Goal: Communication & Community: Answer question/provide support

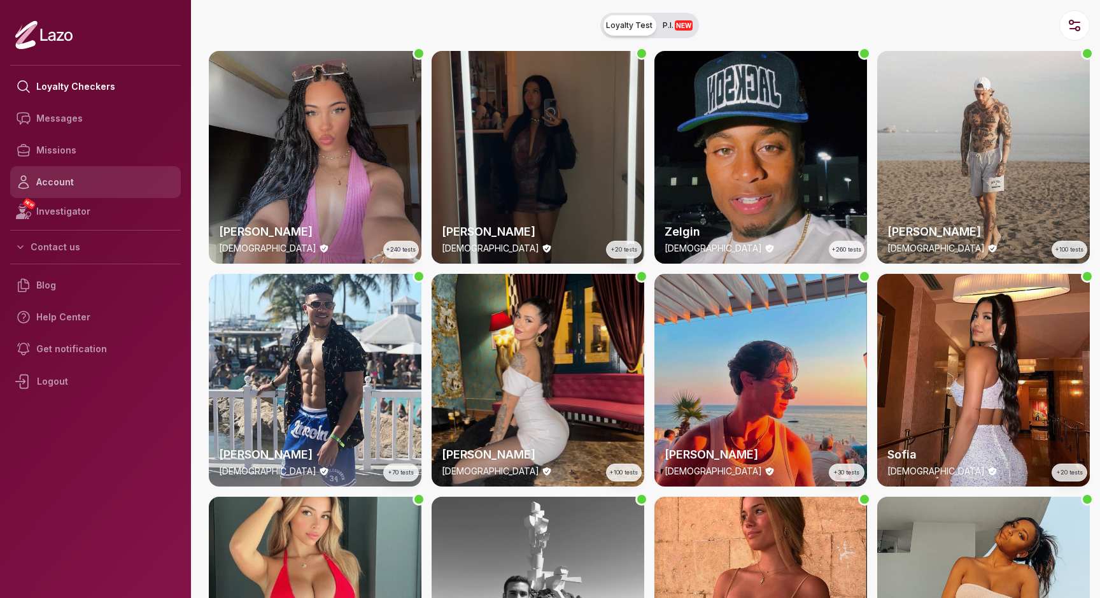
click at [56, 180] on link "Account" at bounding box center [95, 182] width 171 height 32
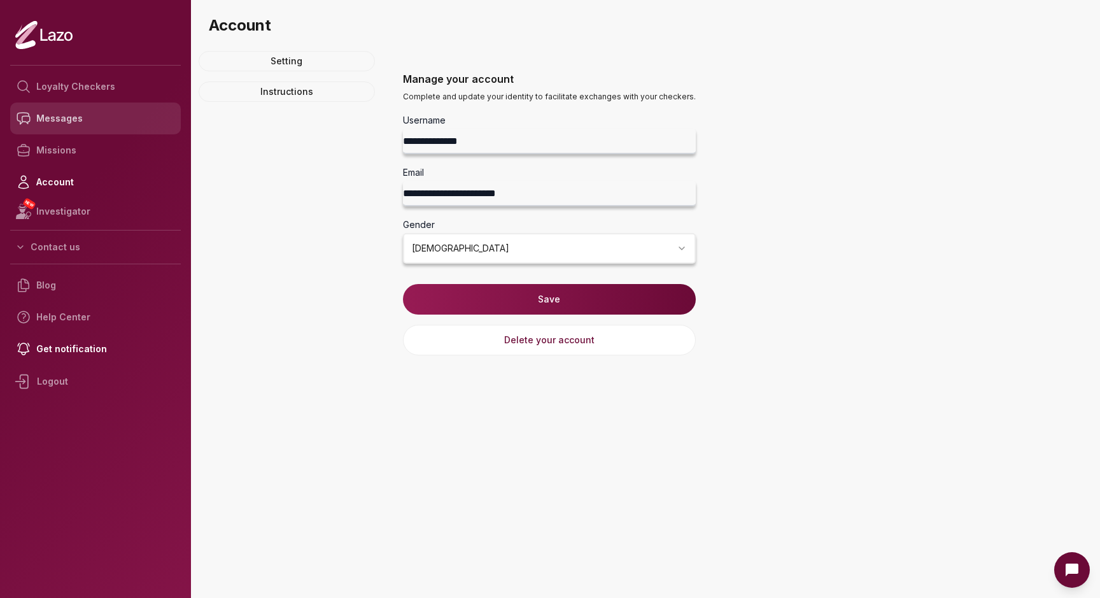
click at [54, 113] on link "Messages" at bounding box center [95, 119] width 171 height 32
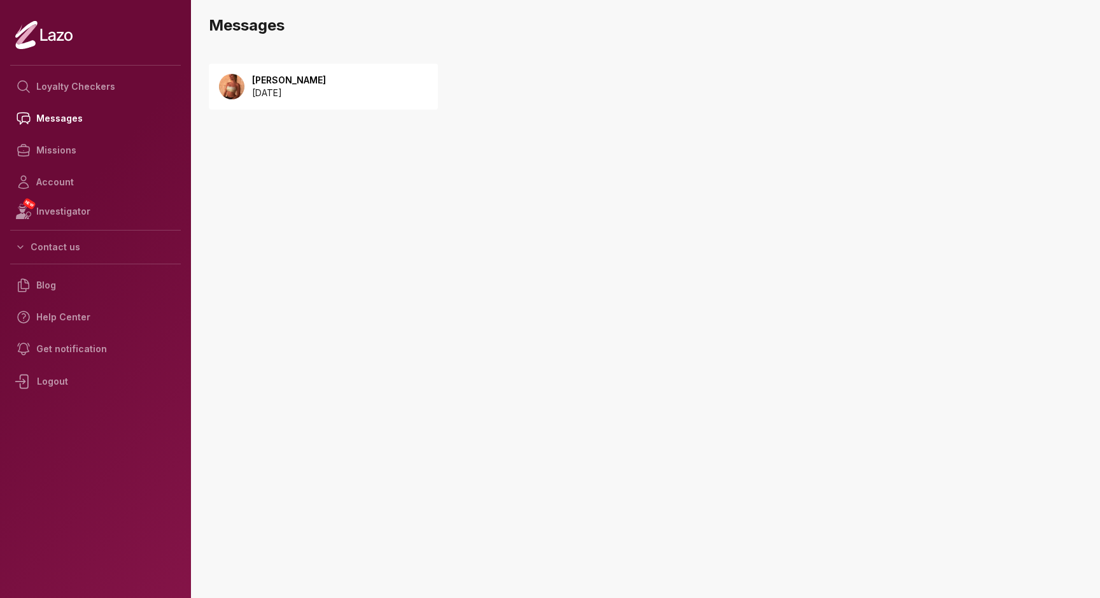
click at [287, 96] on p "2025 October 08" at bounding box center [289, 93] width 74 height 13
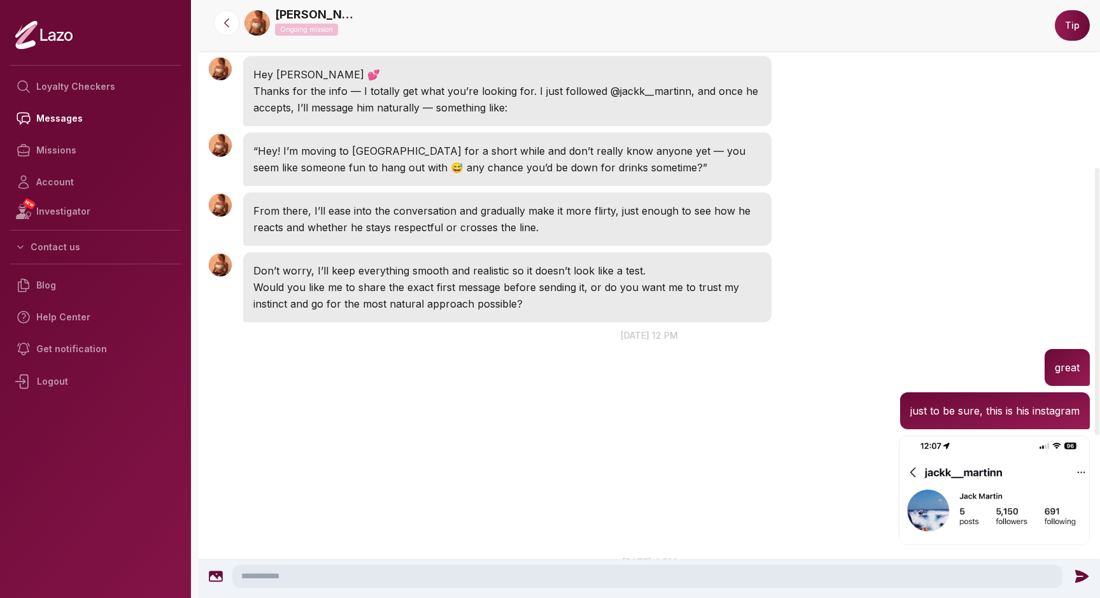
scroll to position [373, 0]
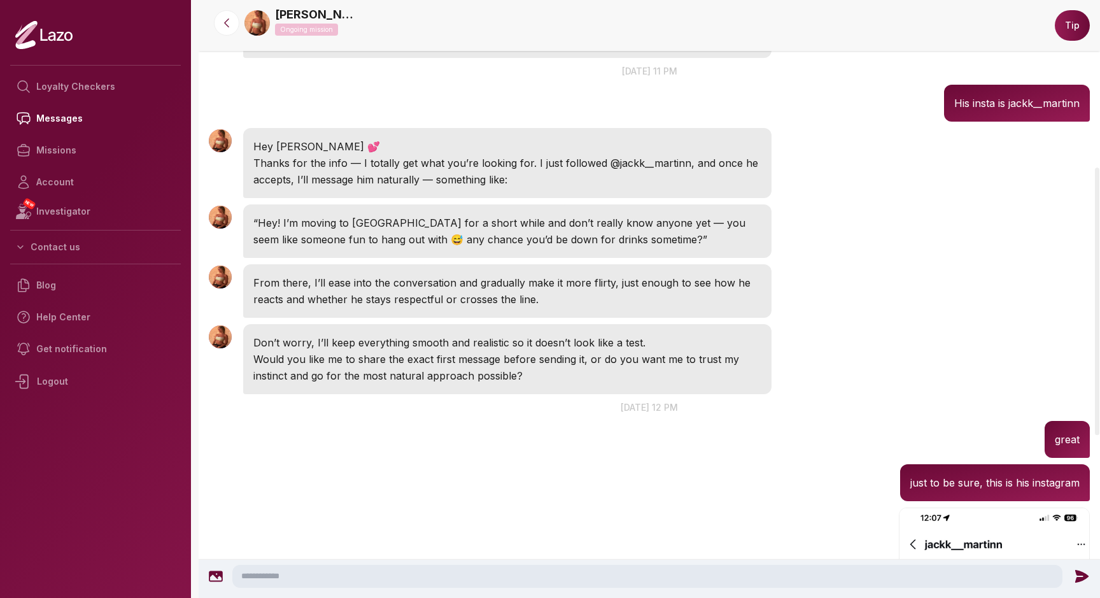
click at [221, 143] on img at bounding box center [220, 140] width 23 height 23
click at [262, 18] on img at bounding box center [257, 22] width 25 height 25
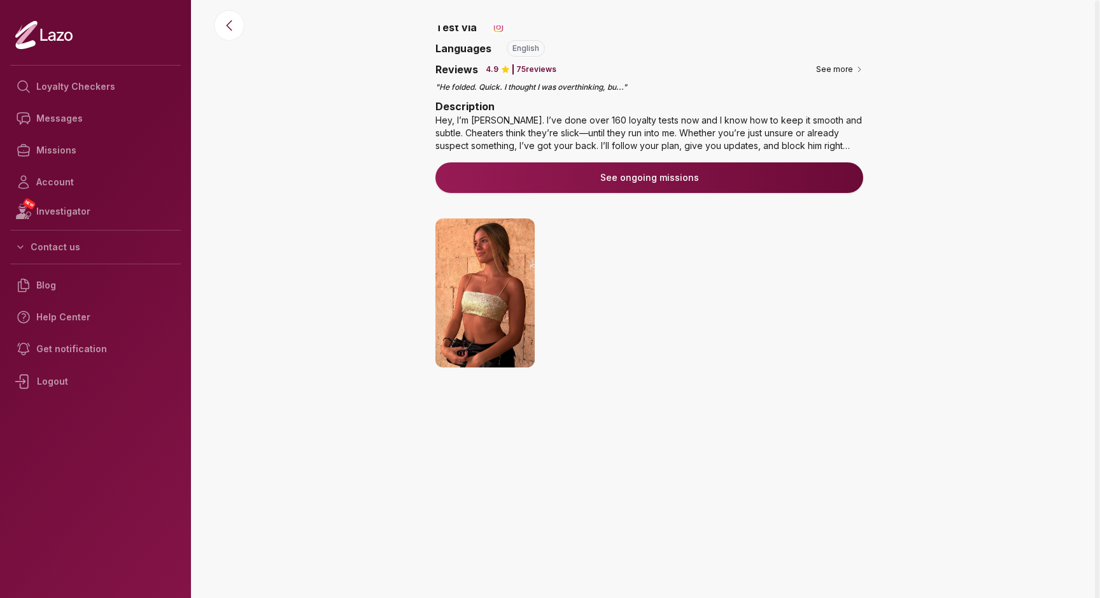
scroll to position [103, 0]
